Goal: Information Seeking & Learning: Learn about a topic

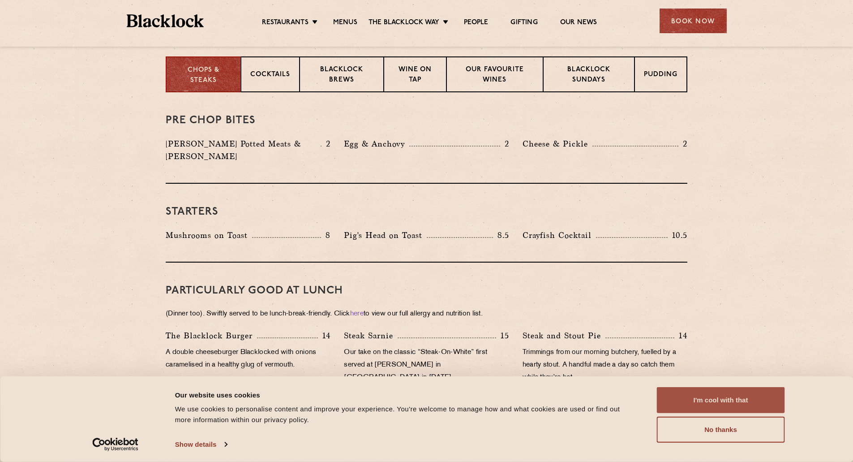
click at [719, 402] on button "I'm cool with that" at bounding box center [721, 400] width 128 height 26
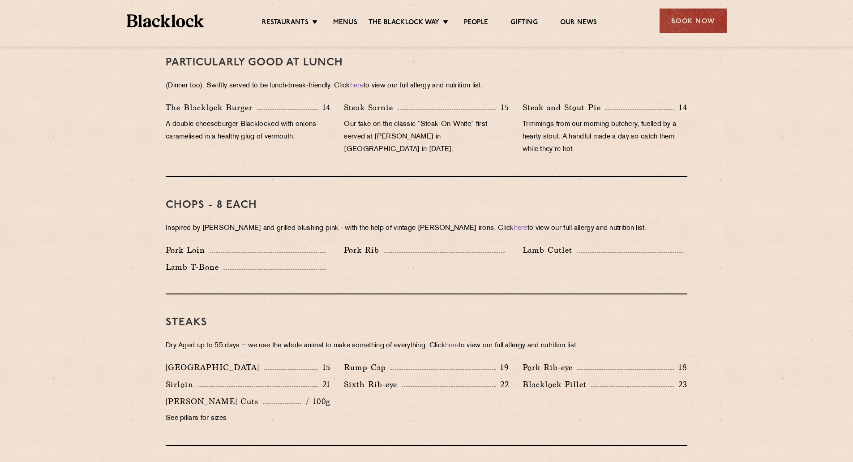
scroll to position [672, 0]
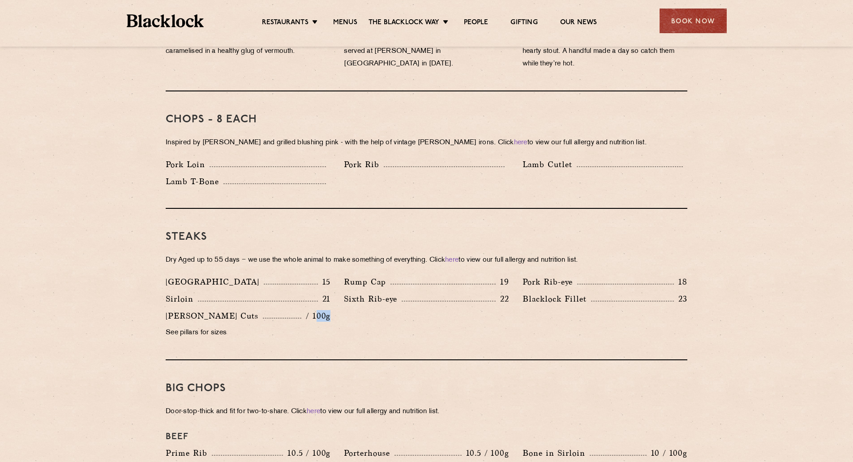
drag, startPoint x: 319, startPoint y: 301, endPoint x: 336, endPoint y: 299, distance: 17.6
click at [335, 310] on div "[PERSON_NAME] Cuts / 100g See pillars for sizes" at bounding box center [248, 327] width 178 height 34
click at [336, 310] on div "[PERSON_NAME] Cuts / 100g See pillars for sizes" at bounding box center [248, 327] width 178 height 34
click at [302, 310] on div "[PERSON_NAME] Cuts / 100g" at bounding box center [248, 316] width 165 height 13
drag, startPoint x: 313, startPoint y: 304, endPoint x: 320, endPoint y: 303, distance: 7.3
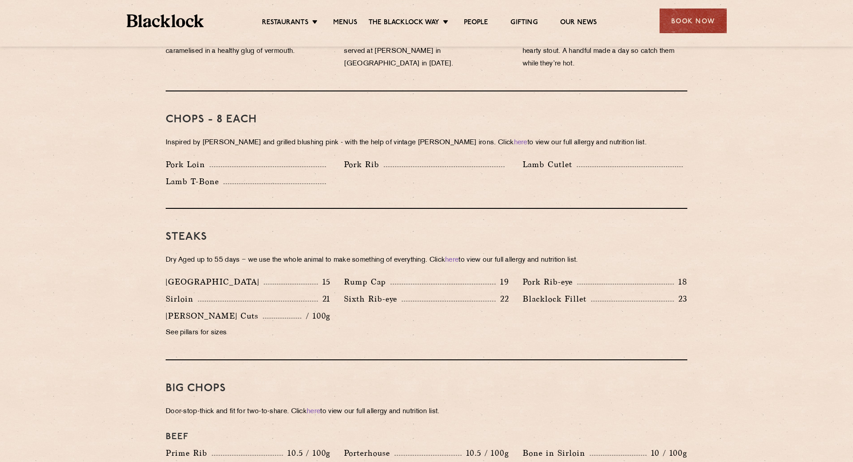
click at [318, 310] on div "[PERSON_NAME] Cuts / 100g" at bounding box center [248, 316] width 165 height 13
click at [320, 310] on p "/ 100g" at bounding box center [315, 316] width 29 height 12
click at [379, 293] on p "Sixth Rib-eye" at bounding box center [373, 299] width 58 height 13
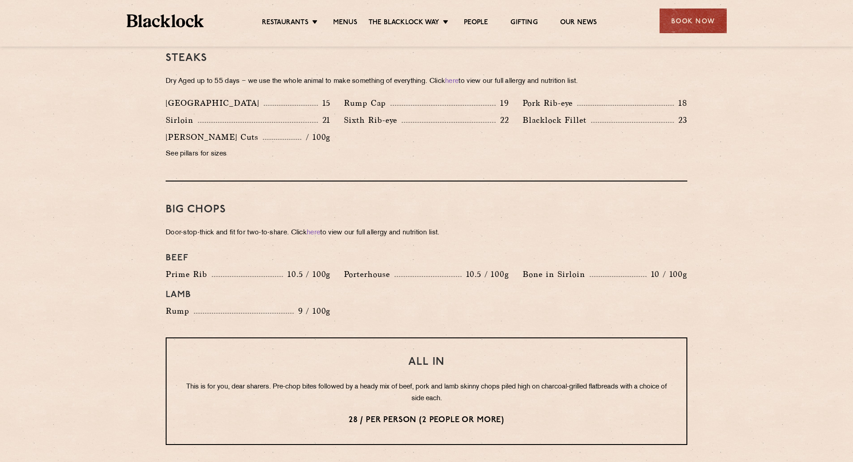
scroll to position [851, 0]
drag, startPoint x: 285, startPoint y: 265, endPoint x: 321, endPoint y: 263, distance: 35.5
click at [321, 268] on p "10.5 / 100g" at bounding box center [306, 274] width 47 height 12
click at [343, 252] on h4 "Beef" at bounding box center [427, 257] width 522 height 11
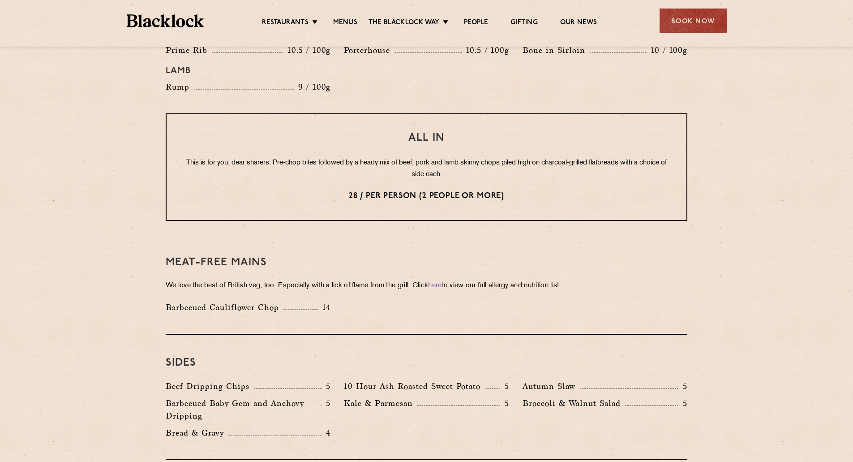
scroll to position [1075, 0]
click at [643, 202] on div "All In This is for you, dear sharers. Pre-chop bites followed by a heady mix of…" at bounding box center [427, 167] width 522 height 108
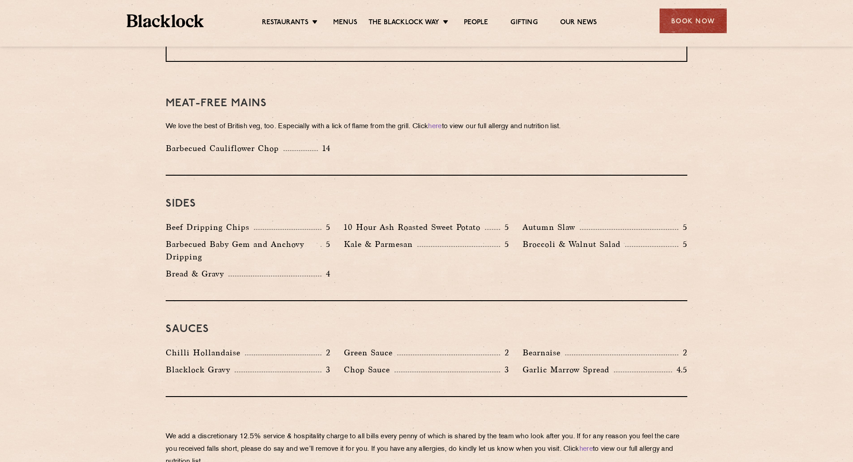
scroll to position [1210, 0]
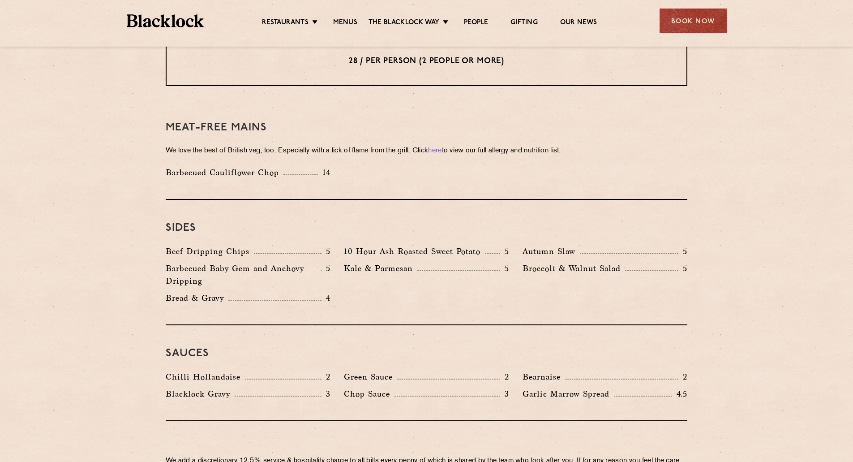
click at [386, 166] on div "Barbecued Cauliflower Chop 14" at bounding box center [426, 174] width 535 height 17
